Goal: Find specific page/section: Find specific page/section

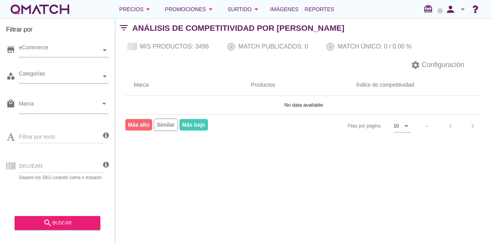
click at [57, 58] on div "store eCommerce" at bounding box center [57, 51] width 103 height 23
click at [58, 52] on div "eCommerce" at bounding box center [60, 50] width 82 height 8
click at [57, 57] on div "eCommerce [GEOGRAPHIC_DATA]" at bounding box center [64, 50] width 90 height 14
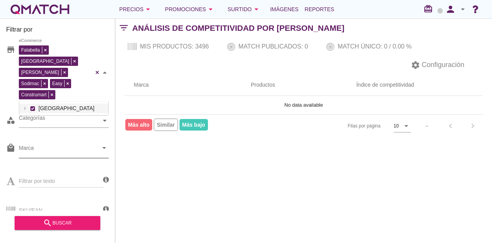
click at [62, 143] on input "Marca" at bounding box center [58, 149] width 79 height 12
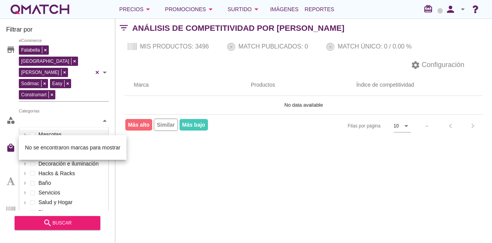
click at [54, 117] on div "Categorías" at bounding box center [60, 121] width 82 height 8
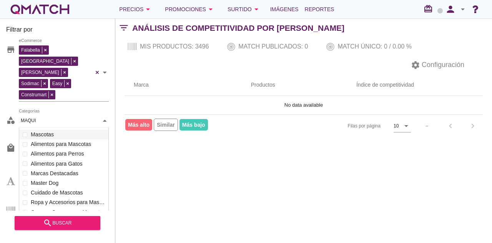
scroll to position [53, 90]
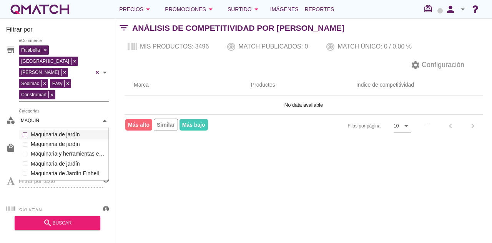
click at [73, 127] on div "Mascotas Automóvil Electricidad y seguridad Decoración e [MEDICAL_DATA] Hacks &…" at bounding box center [64, 153] width 90 height 53
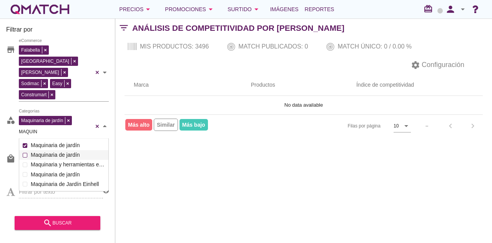
click at [65, 128] on div "Maquinaria de jardín Categorías MAQUIN MAQUIN Mascotas Automóvil Electricidad y…" at bounding box center [64, 126] width 90 height 25
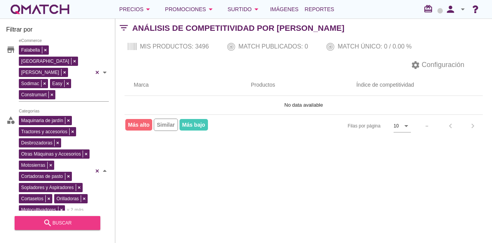
type input "MAQUIN"
click at [62, 226] on div "search buscar" at bounding box center [57, 222] width 73 height 9
